Goal: Information Seeking & Learning: Understand process/instructions

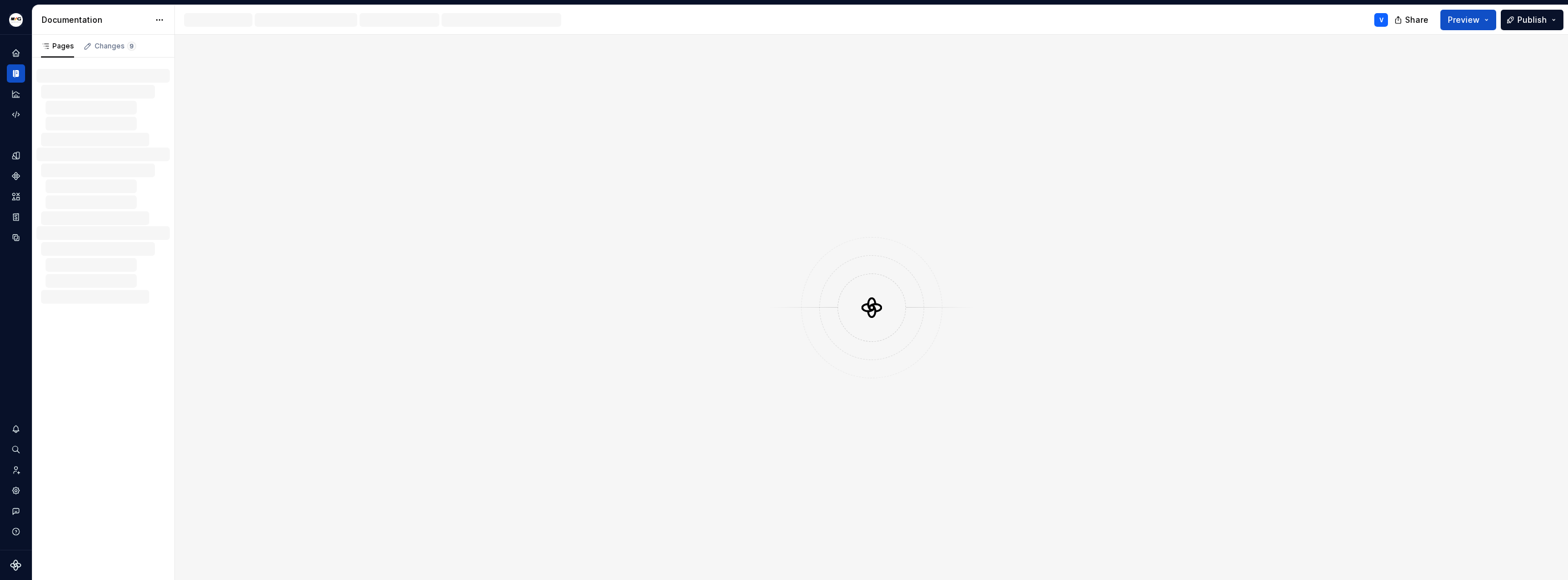
click at [16, 96] on icon "Analytics" at bounding box center [16, 94] width 9 height 9
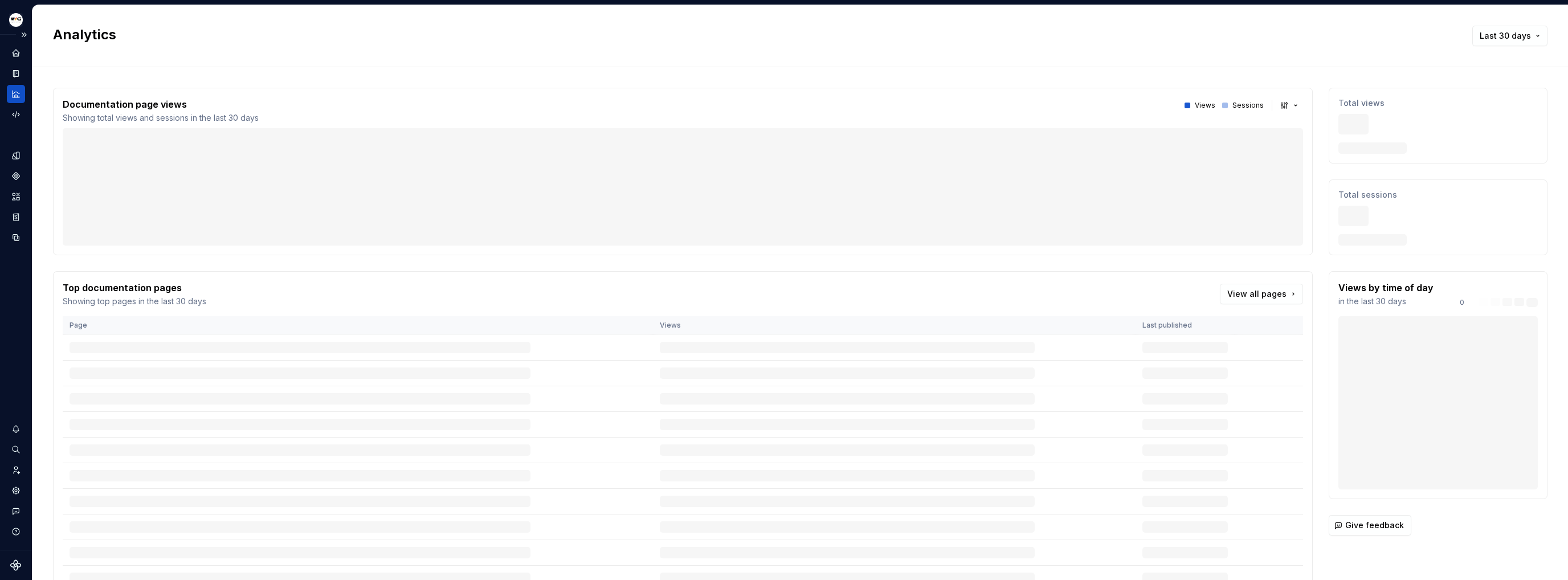
click at [25, 64] on div "Design system data" at bounding box center [16, 291] width 32 height 515
click at [4, 101] on div "Design system data" at bounding box center [16, 291] width 32 height 515
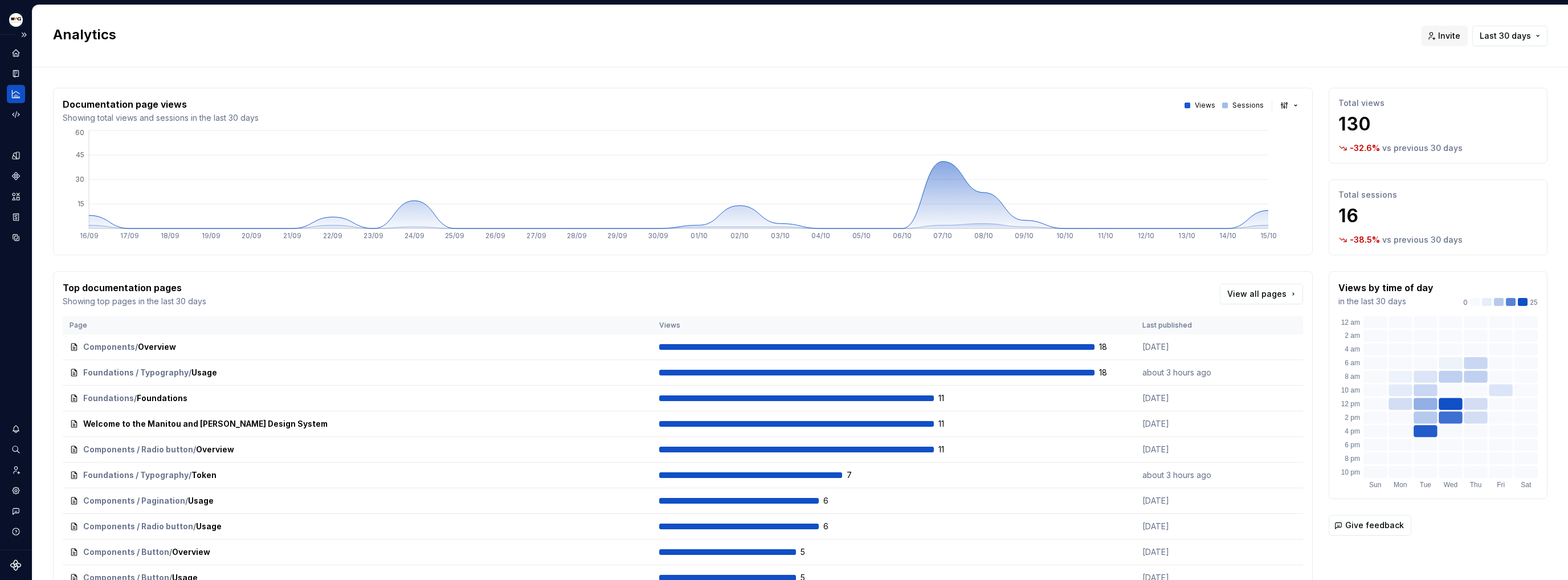
click at [16, 94] on icon "Analytics" at bounding box center [16, 94] width 10 height 10
click at [11, 80] on div "Documentation" at bounding box center [16, 73] width 18 height 18
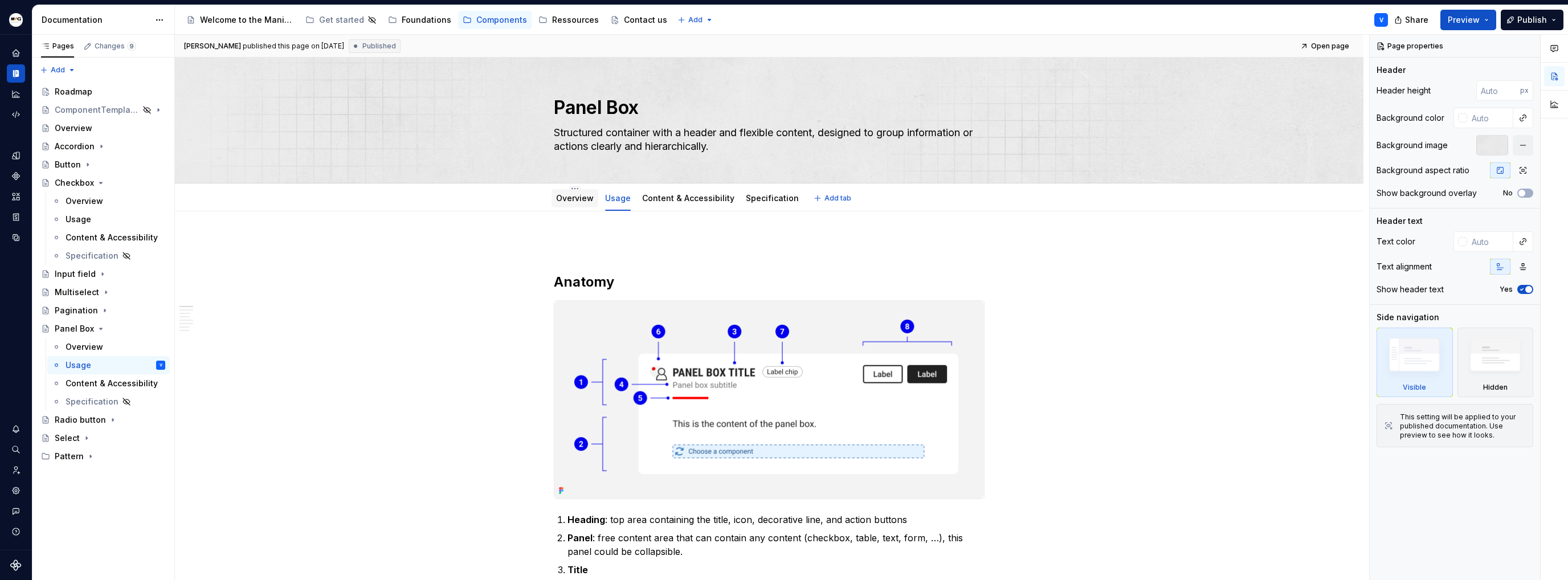
click at [574, 196] on link "Overview" at bounding box center [575, 198] width 37 height 10
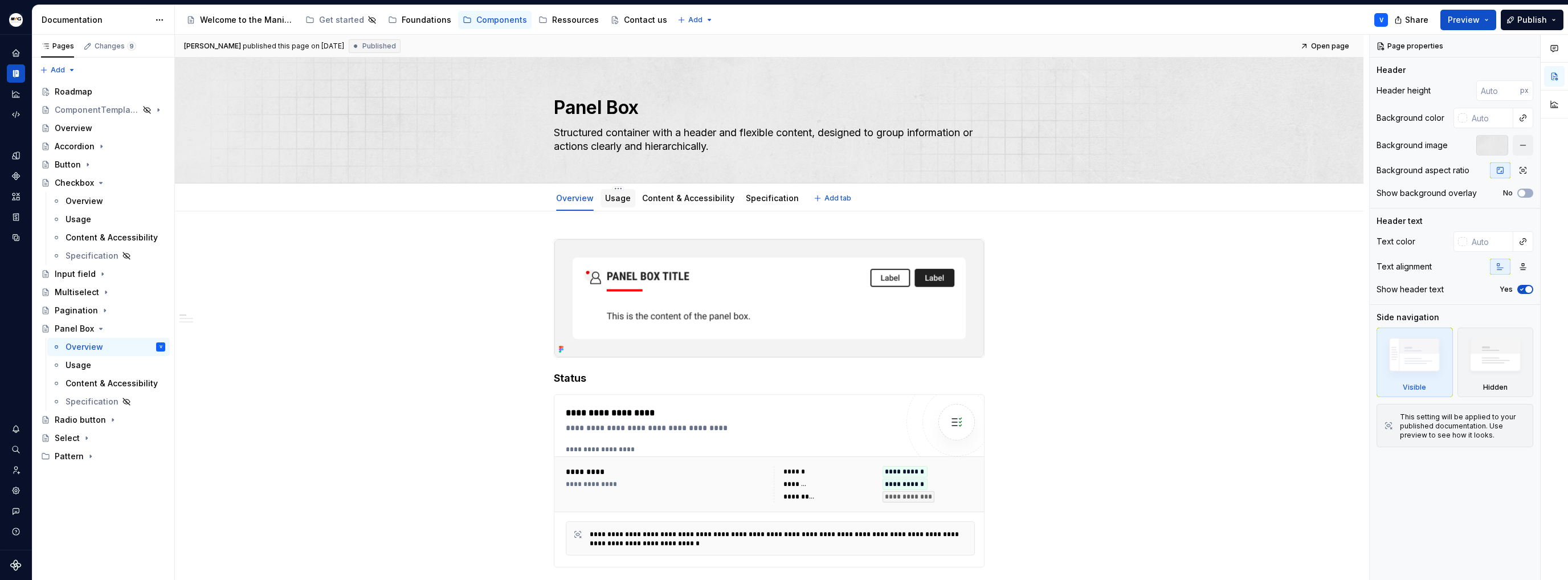
click at [616, 193] on div "Usage" at bounding box center [618, 198] width 25 height 11
click at [610, 197] on link "Usage" at bounding box center [618, 198] width 25 height 10
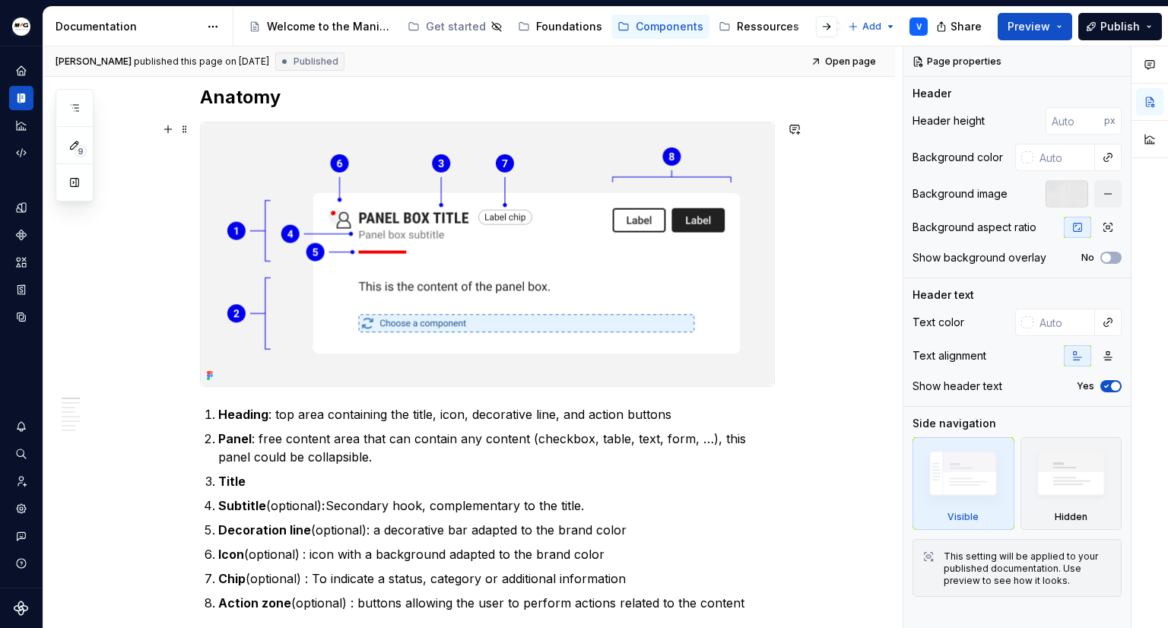
scroll to position [304, 0]
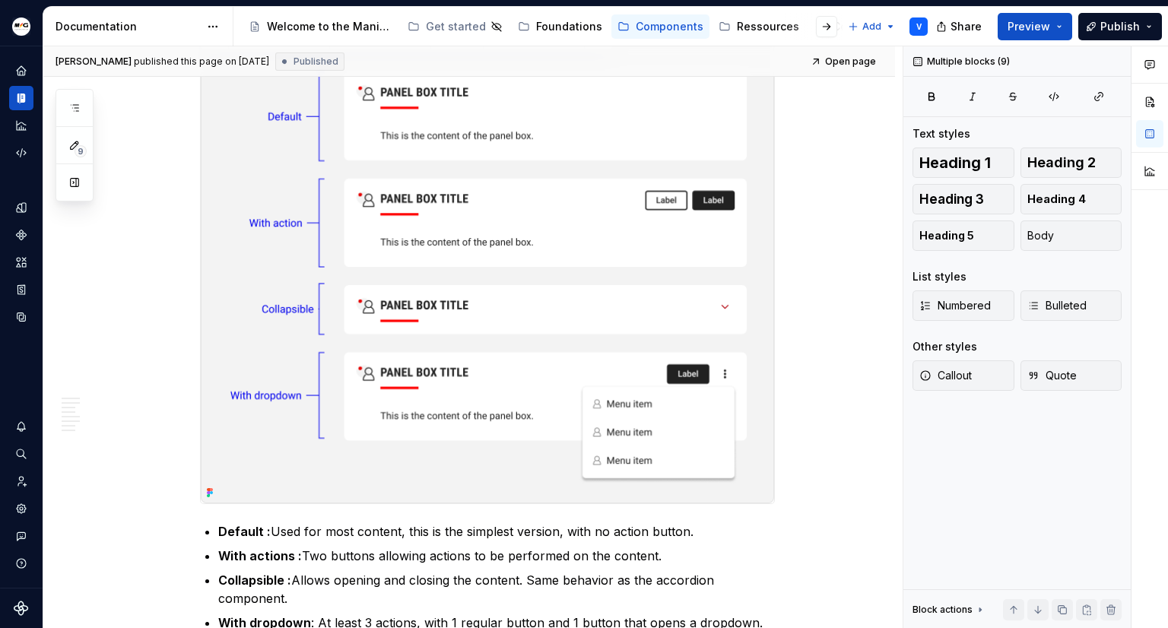
drag, startPoint x: 204, startPoint y: 385, endPoint x: 525, endPoint y: 387, distance: 320.8
click at [525, 387] on div "Anatomy Heading : top area containing the title, icon, decorative line, and act…" at bounding box center [487, 488] width 575 height 2950
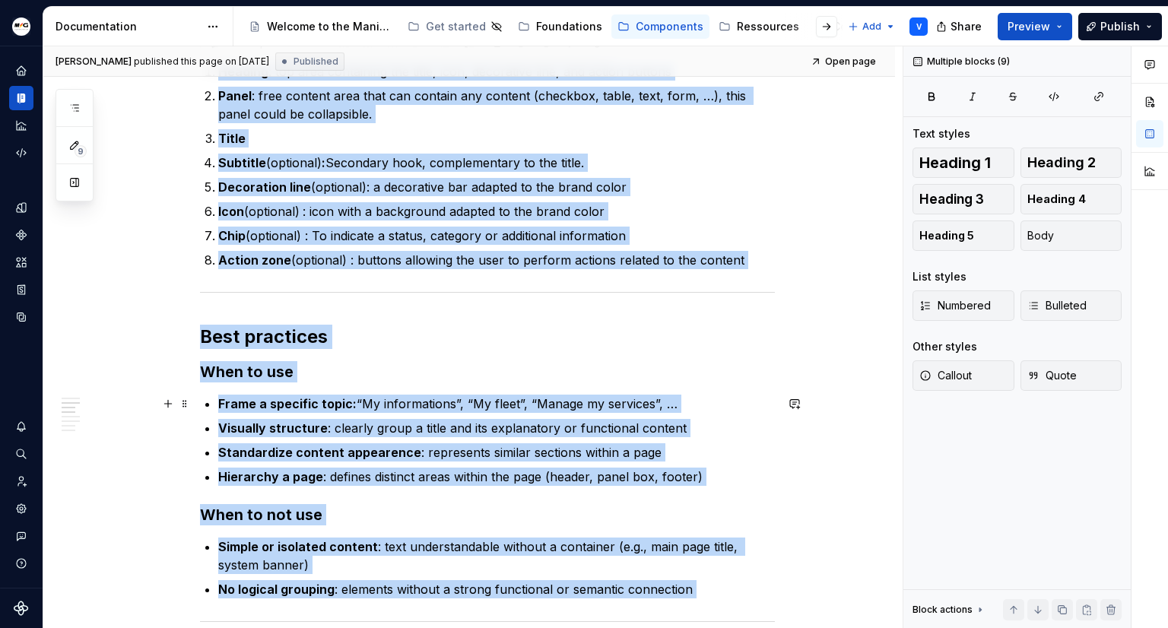
click at [419, 396] on p "Frame a specific topic: “My informations”, “My fleet”, “Manage my services”, …" at bounding box center [496, 404] width 556 height 18
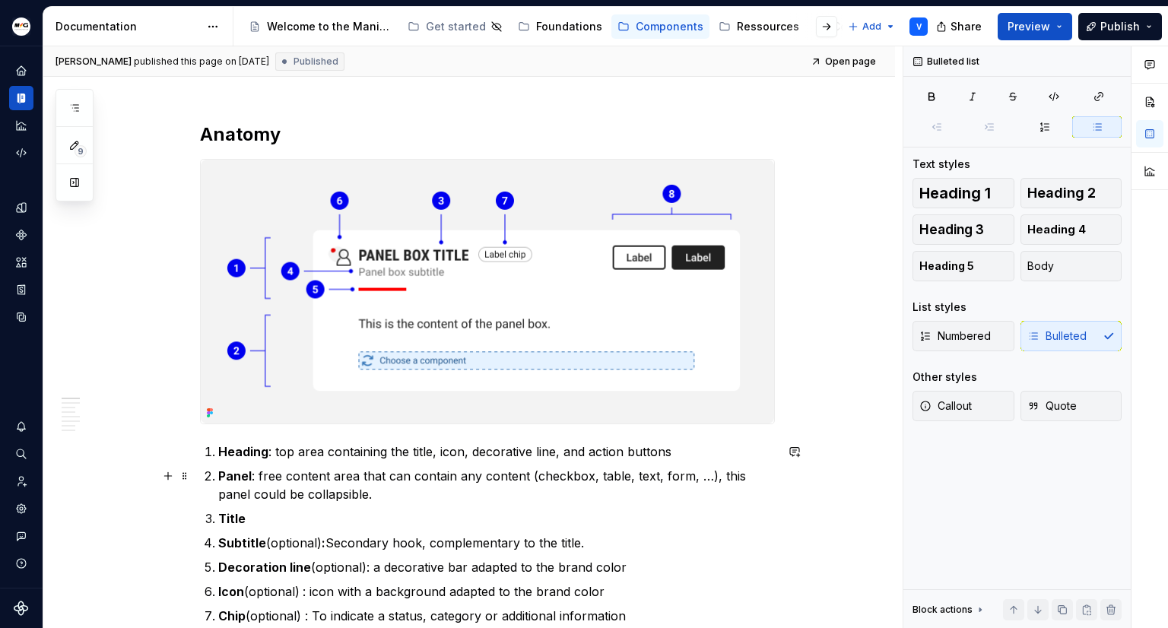
scroll to position [394, 0]
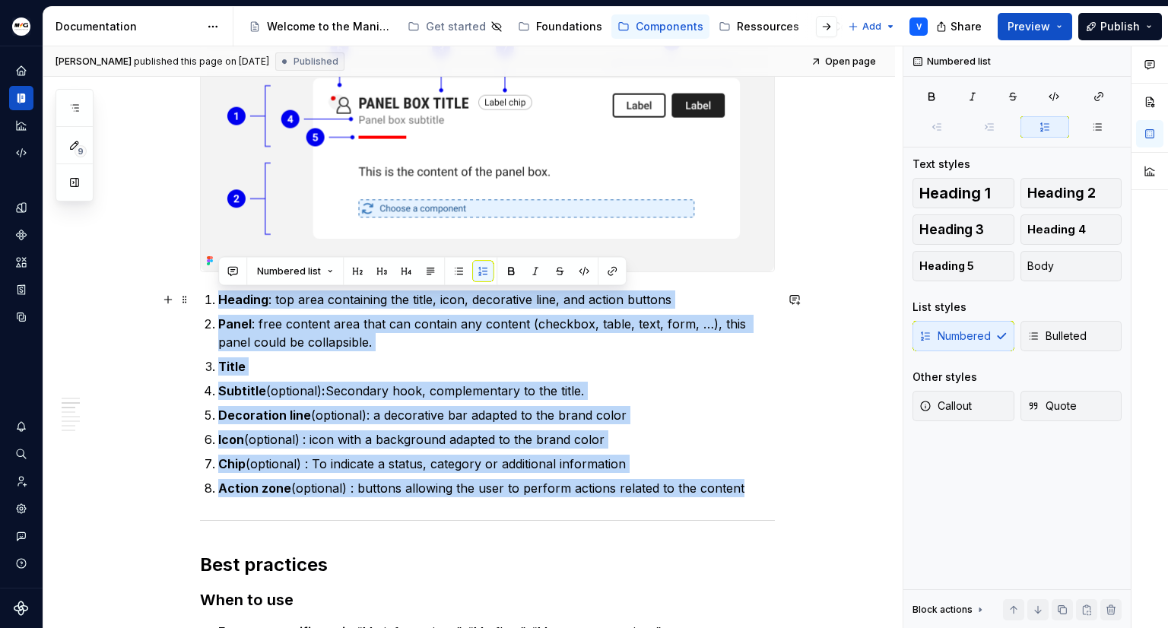
drag, startPoint x: 740, startPoint y: 487, endPoint x: 204, endPoint y: 295, distance: 569.1
click at [218, 295] on ol "Heading : top area containing the title, icon, decorative line, and action butt…" at bounding box center [496, 393] width 556 height 207
copy ol "Heading : top area containing the title, icon, decorative line, and action butt…"
click at [349, 422] on p "Decoration line (optional): a decorative bar adapted to the brand color" at bounding box center [496, 415] width 556 height 18
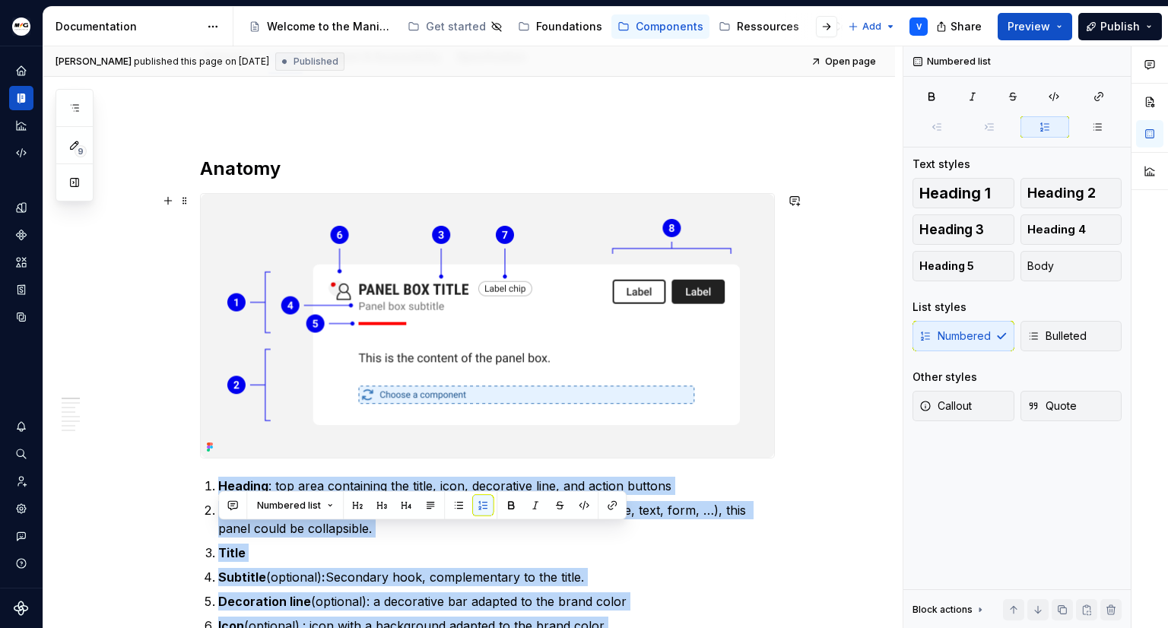
scroll to position [242, 0]
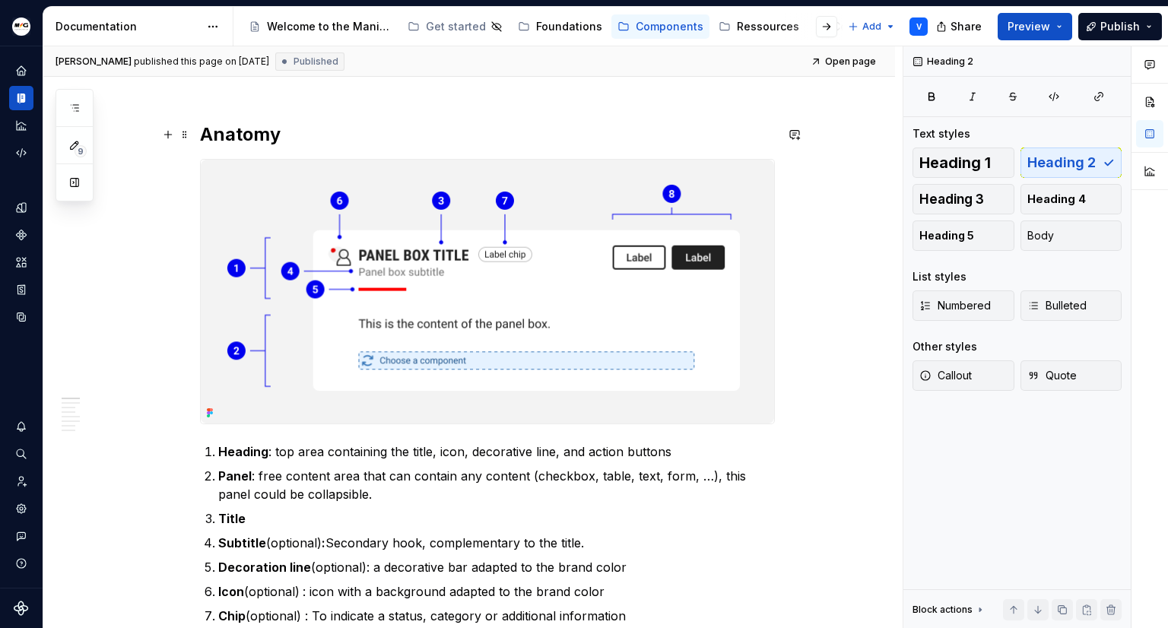
click at [270, 144] on h2 "Anatomy" at bounding box center [487, 134] width 575 height 24
click at [295, 135] on h2 "Anatomy" at bounding box center [487, 134] width 575 height 24
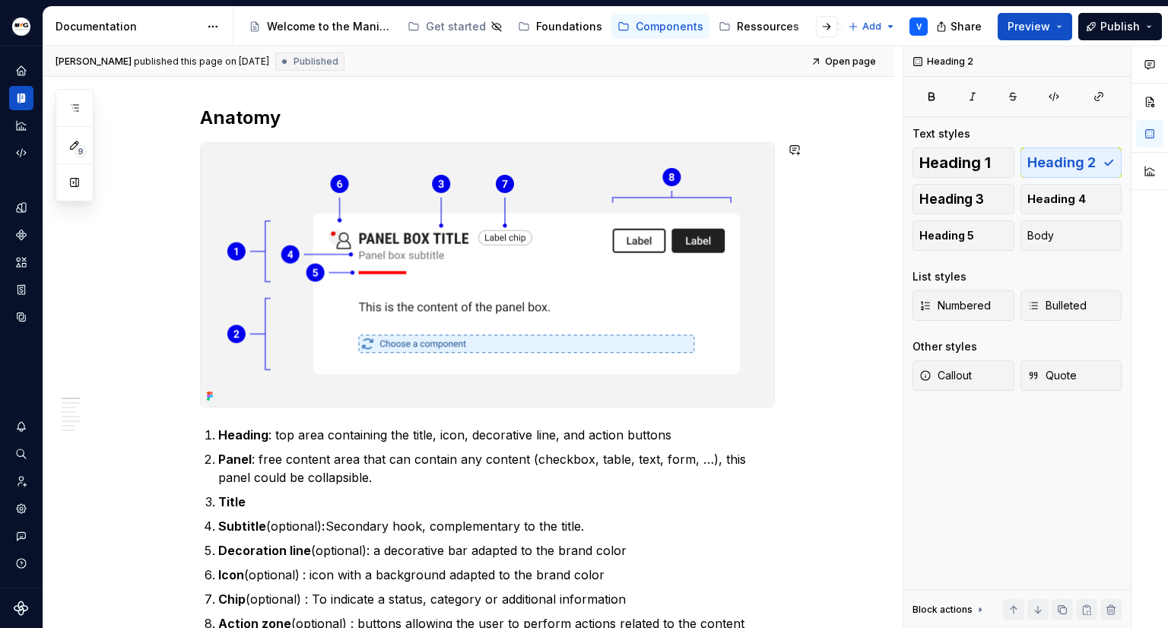
scroll to position [0, 0]
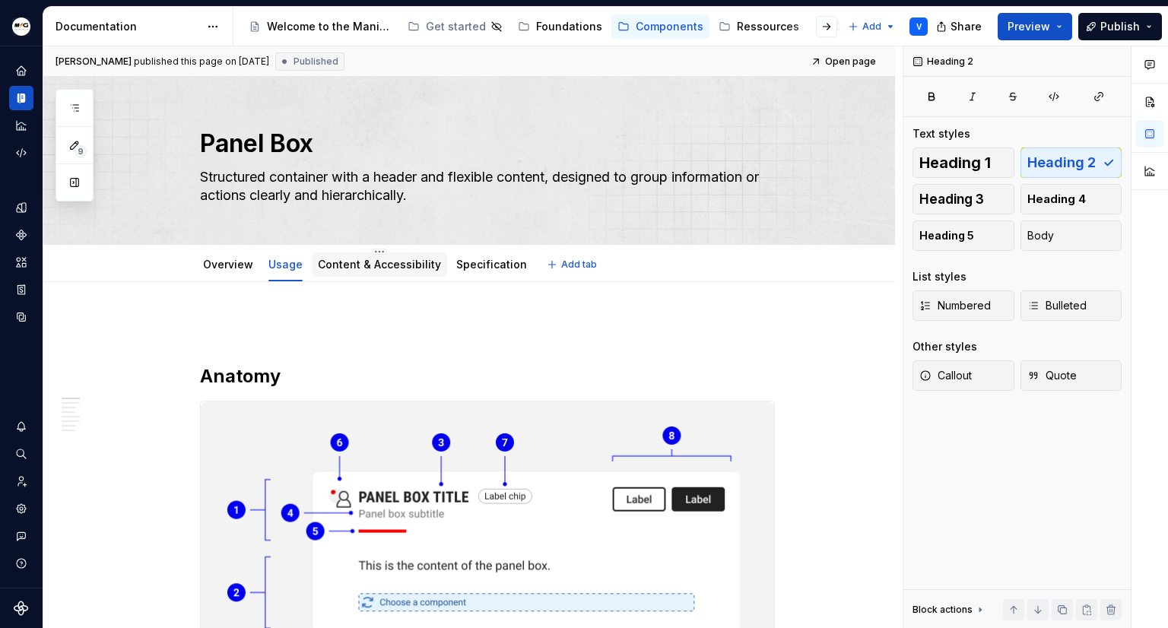
click at [345, 255] on div "Content & Accessibility" at bounding box center [379, 264] width 123 height 18
click at [388, 261] on link "Content & Accessibility" at bounding box center [379, 264] width 123 height 13
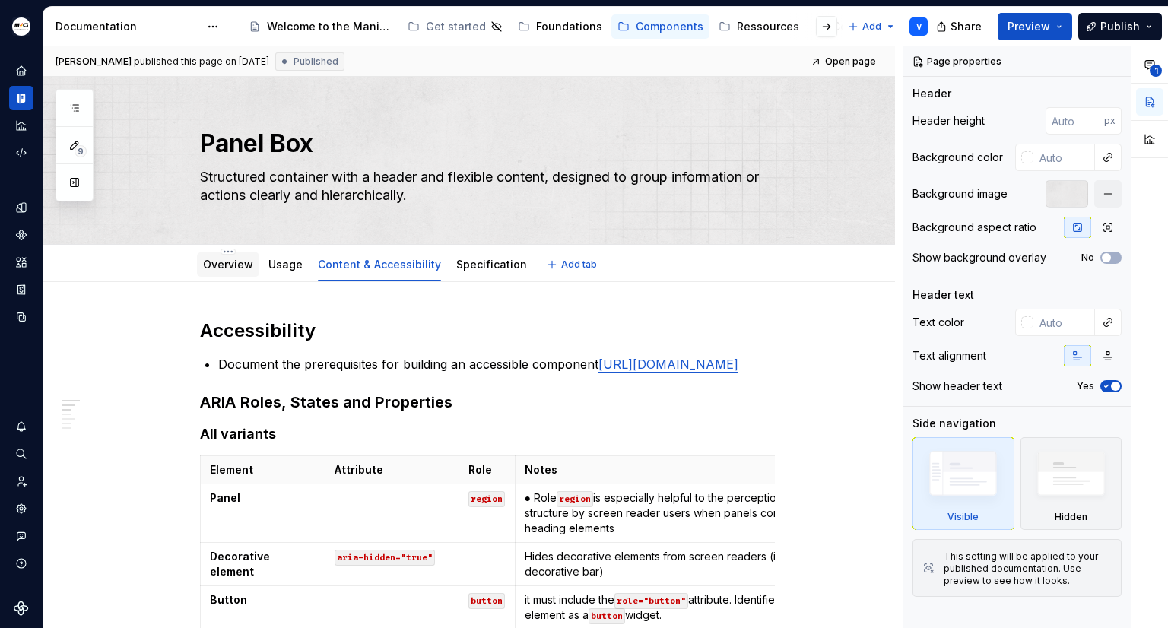
click at [226, 258] on link "Overview" at bounding box center [228, 264] width 50 height 13
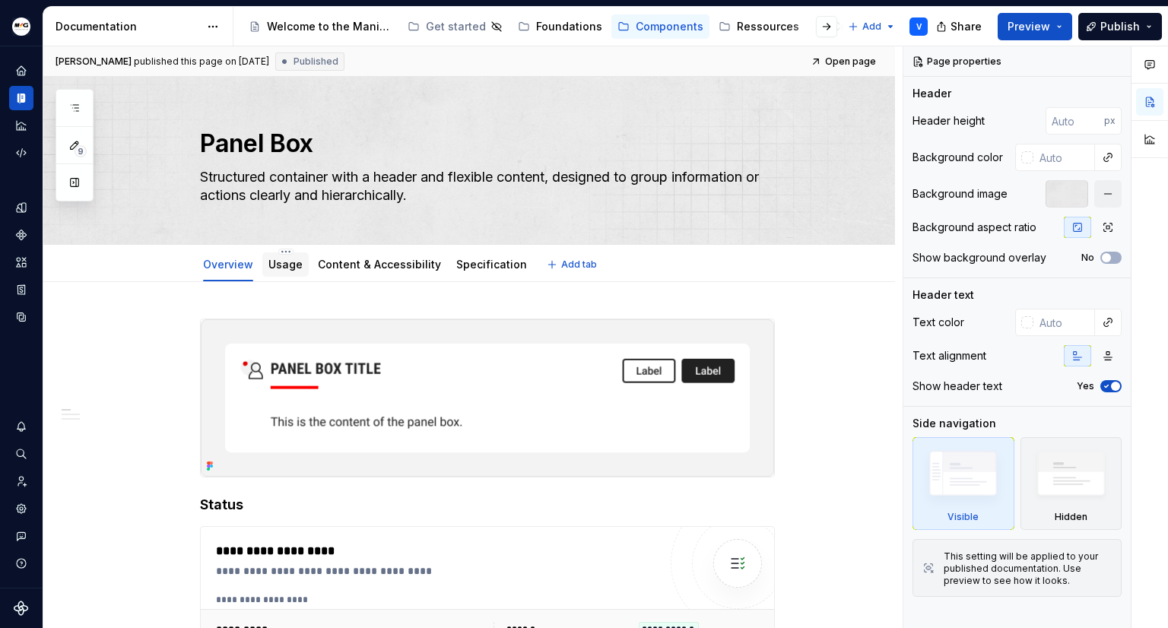
click at [284, 262] on link "Usage" at bounding box center [285, 264] width 34 height 13
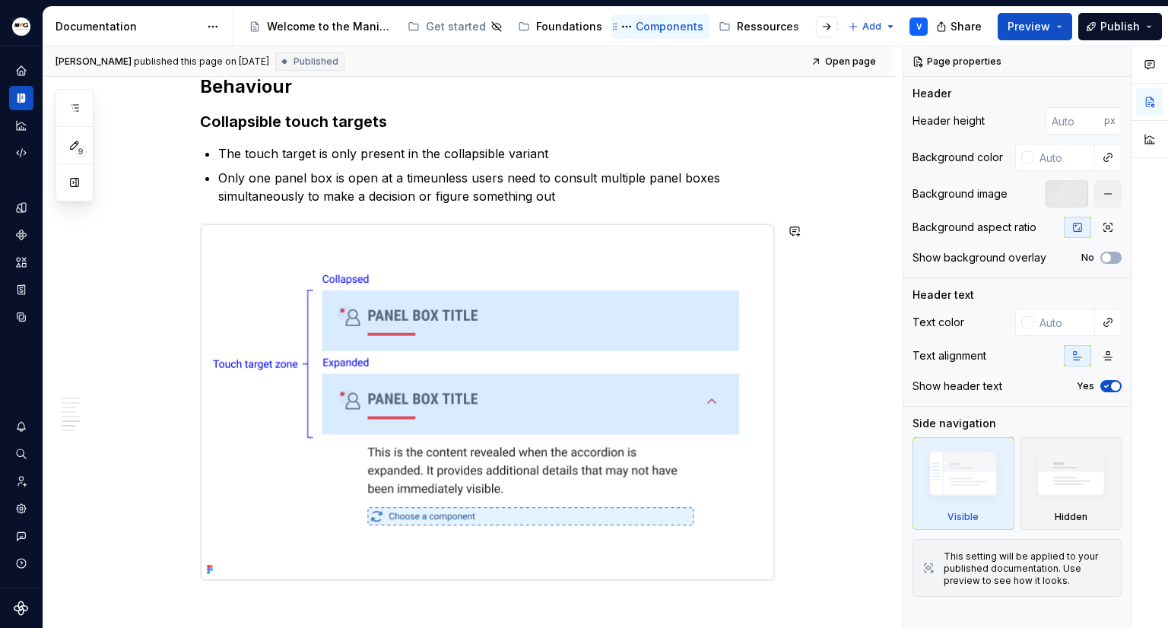
scroll to position [1900, 0]
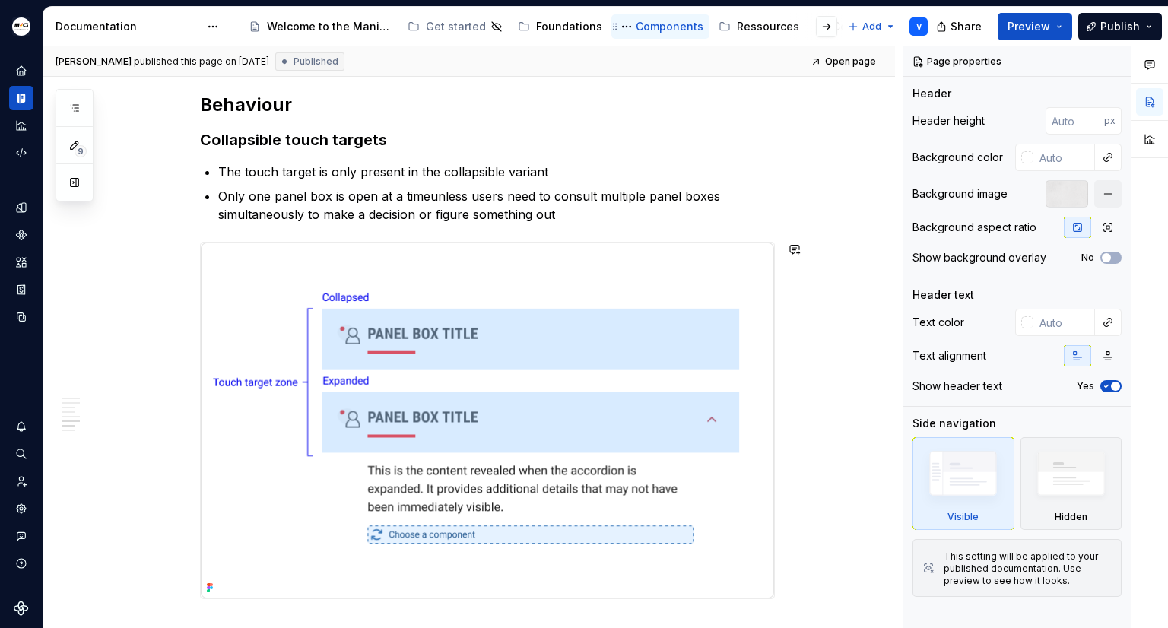
type textarea "*"
